Goal: Task Accomplishment & Management: Manage account settings

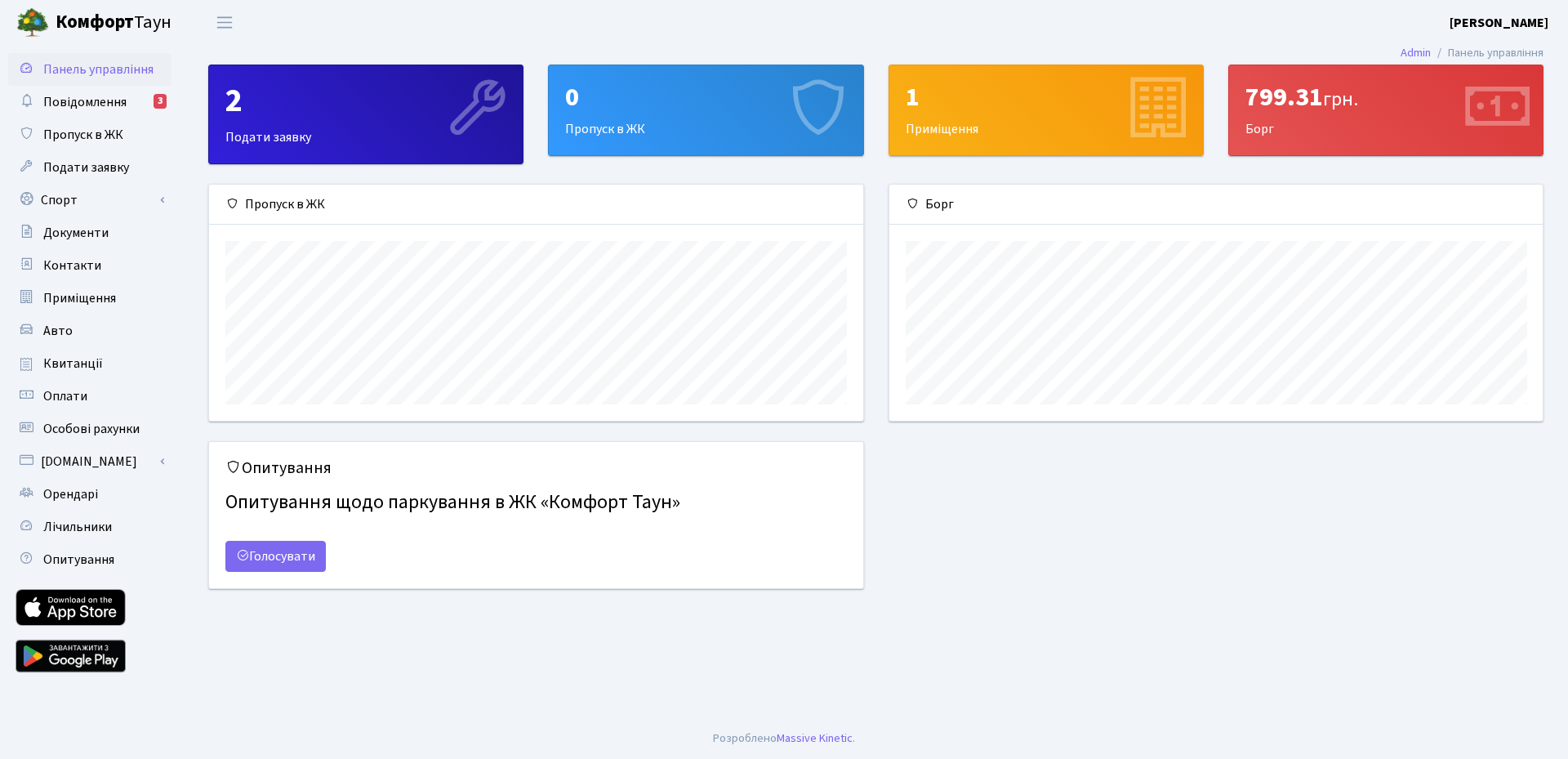
scroll to position [236, 653]
click at [80, 24] on b "Комфорт" at bounding box center [94, 22] width 79 height 26
click at [1513, 23] on b "[PERSON_NAME]" at bounding box center [1499, 22] width 99 height 18
click at [1444, 93] on link "Вийти" at bounding box center [1467, 89] width 163 height 25
